Goal: Task Accomplishment & Management: Manage account settings

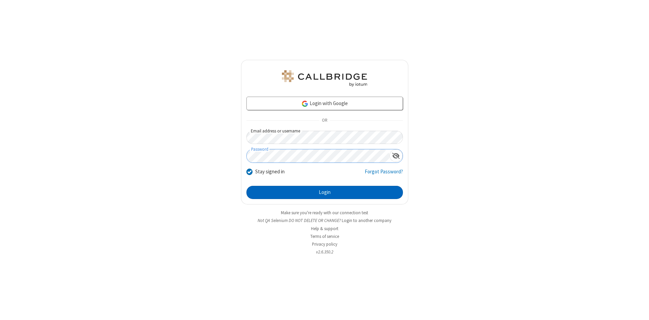
click at [324, 193] on button "Login" at bounding box center [324, 193] width 156 height 14
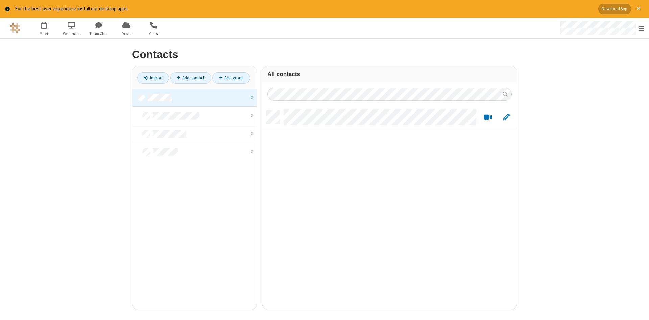
click at [194, 98] on link at bounding box center [194, 98] width 124 height 18
click at [191, 78] on link "Add contact" at bounding box center [190, 77] width 41 height 11
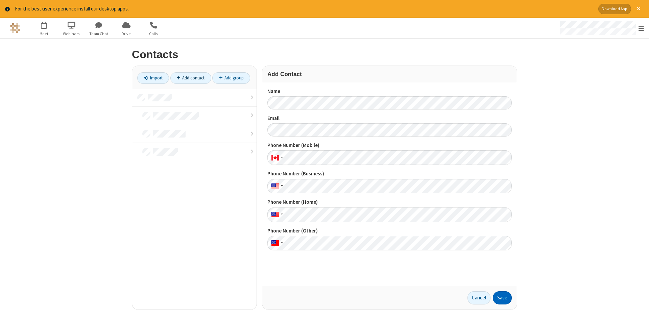
click at [502, 298] on button "Save" at bounding box center [502, 298] width 19 height 14
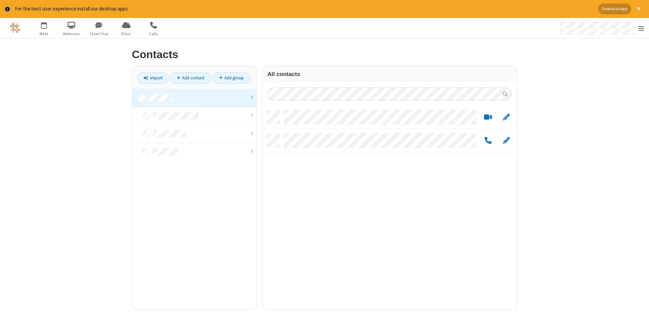
scroll to position [204, 254]
click at [191, 78] on link "Add contact" at bounding box center [190, 77] width 41 height 11
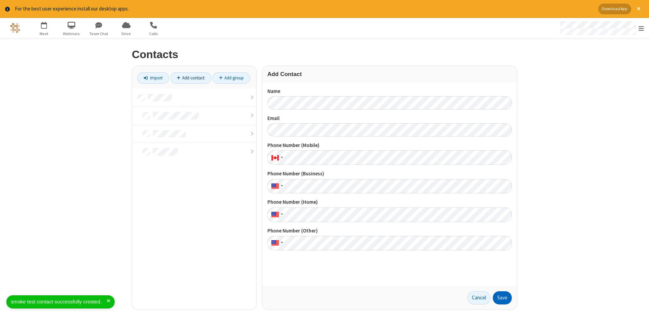
click at [502, 298] on button "Save" at bounding box center [502, 298] width 19 height 14
